Goal: Transaction & Acquisition: Purchase product/service

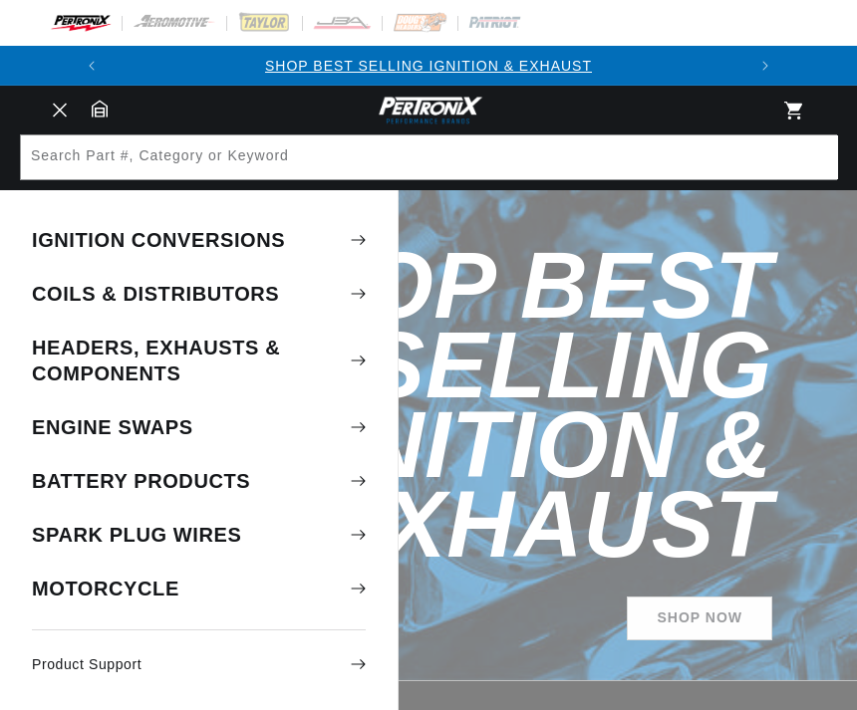
click at [136, 522] on summary "Spark Plug Wires" at bounding box center [198, 535] width 397 height 52
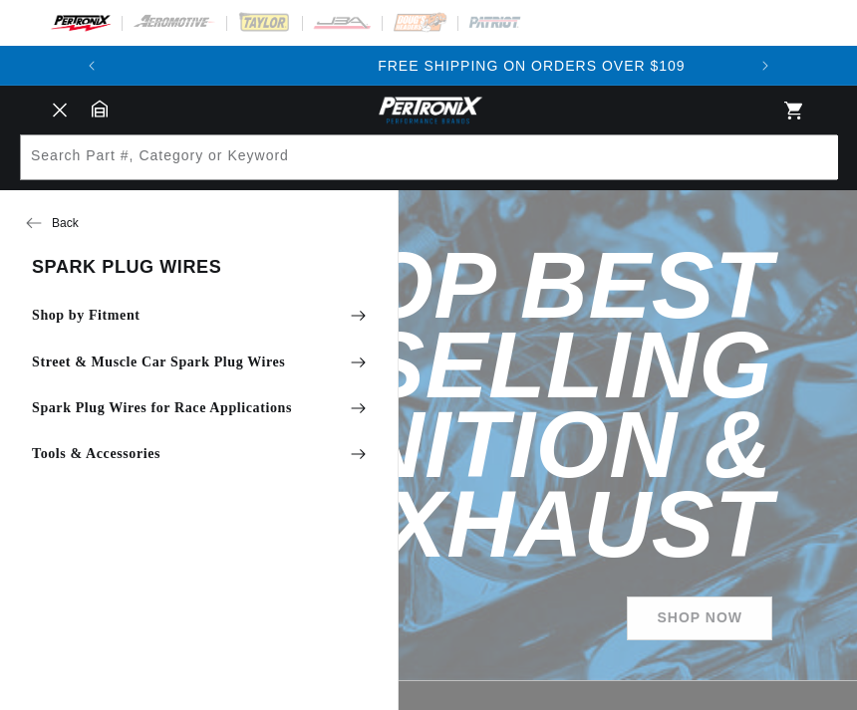
scroll to position [0, 634]
click at [230, 323] on summary "Shop by Fitment" at bounding box center [198, 316] width 397 height 44
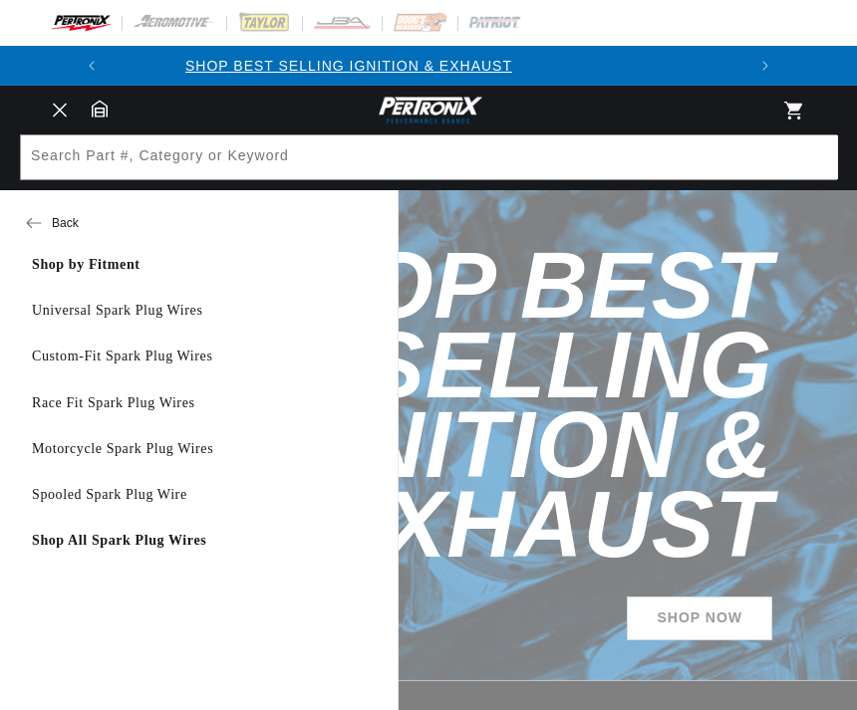
scroll to position [0, 0]
click at [62, 317] on link "Universal Spark Plug Wires" at bounding box center [198, 311] width 397 height 44
click at [86, 319] on link "Universal Spark Plug Wires" at bounding box center [198, 311] width 397 height 44
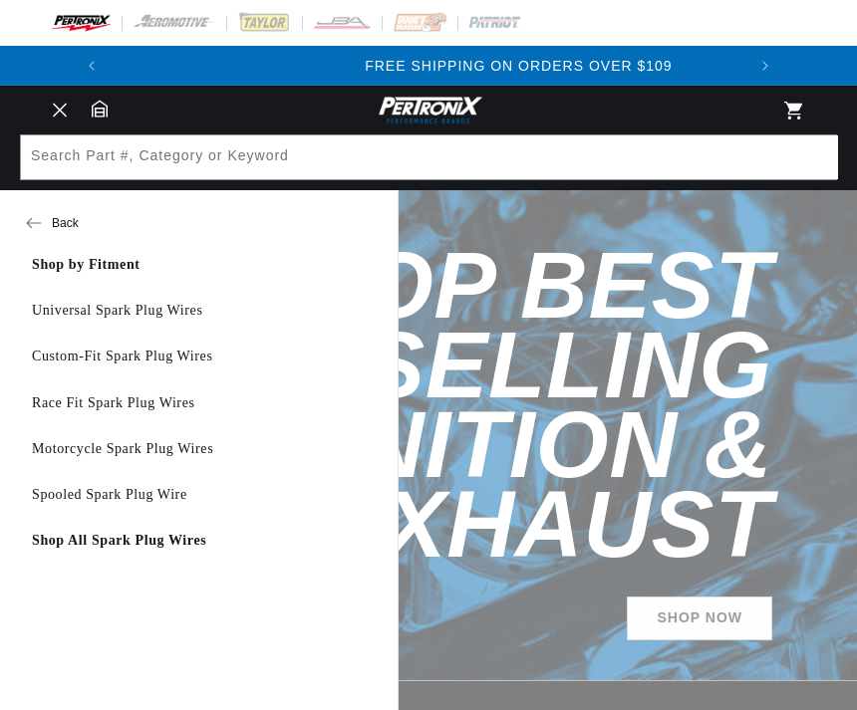
scroll to position [0, 634]
click at [84, 272] on link "Shop by Fitment" at bounding box center [198, 265] width 397 height 44
click at [152, 266] on link "Shop by Fitment" at bounding box center [198, 265] width 397 height 44
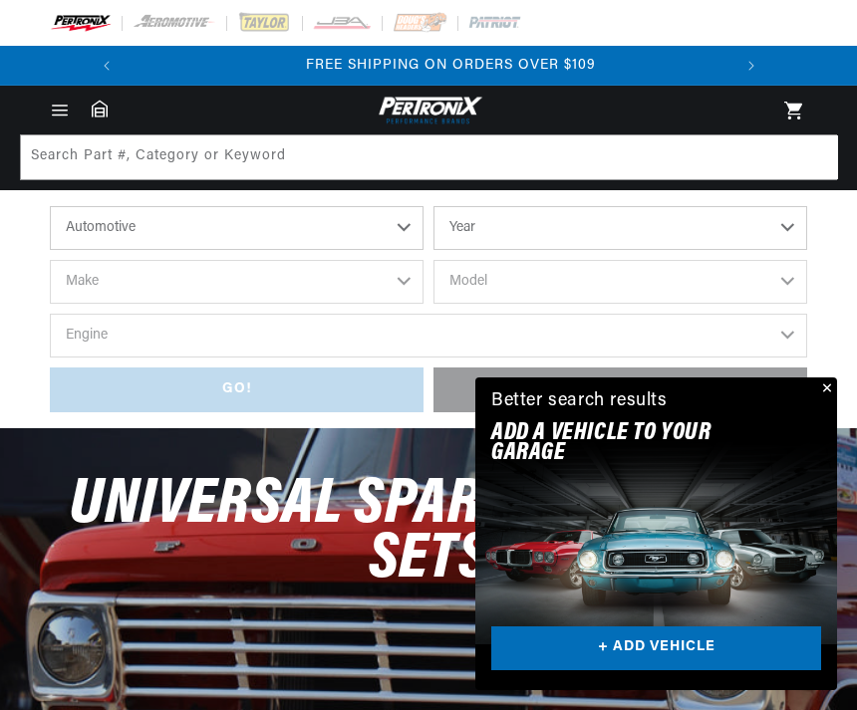
scroll to position [0, 604]
click at [391, 231] on select "Automotive Agricultural Industrial Marine Motorcycle" at bounding box center [237, 228] width 374 height 44
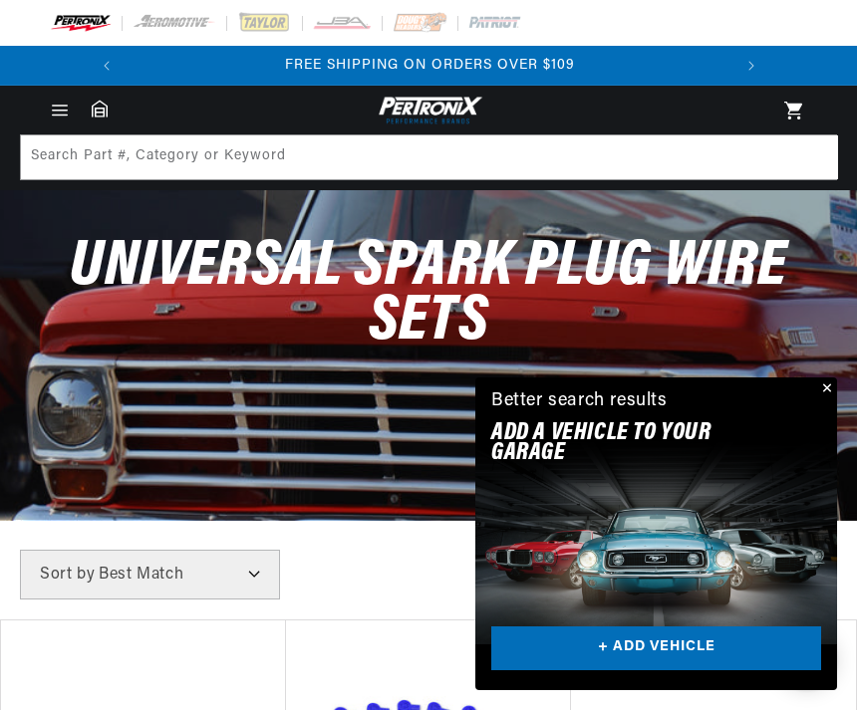
click at [395, 269] on span "Universal Spark Plug Wire Sets" at bounding box center [428, 295] width 717 height 120
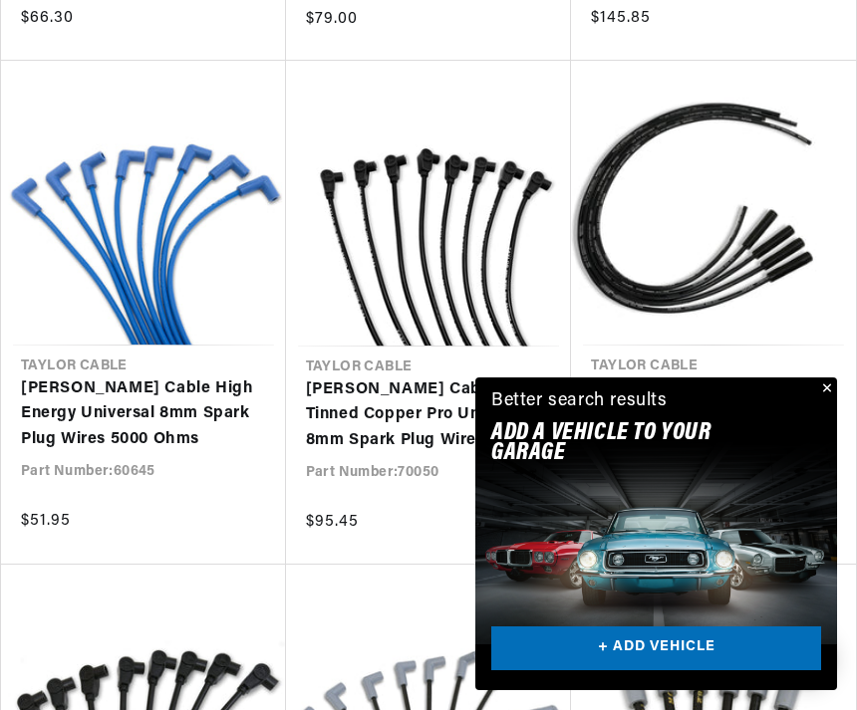
scroll to position [1109, 0]
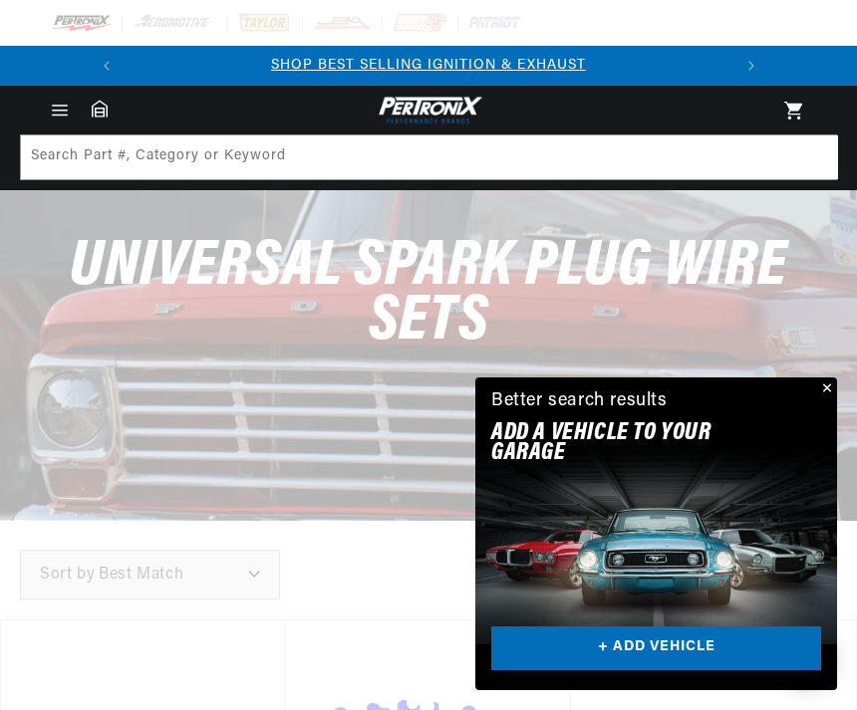
scroll to position [1998, 0]
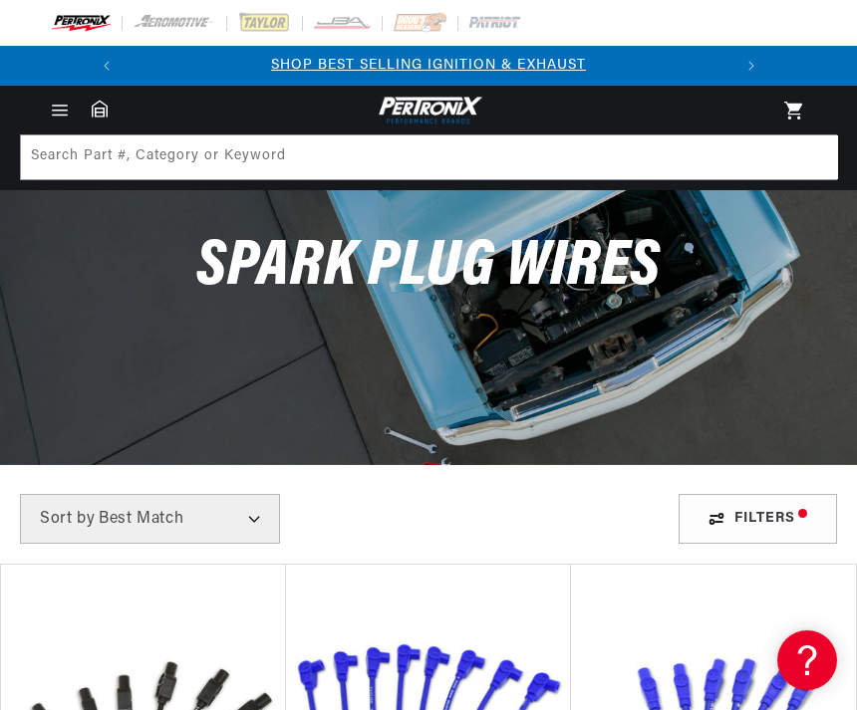
click at [57, 531] on select "Best Match Featured Name, A-Z Name, Z-A Price, Low to High Price, High to Low" at bounding box center [150, 519] width 260 height 50
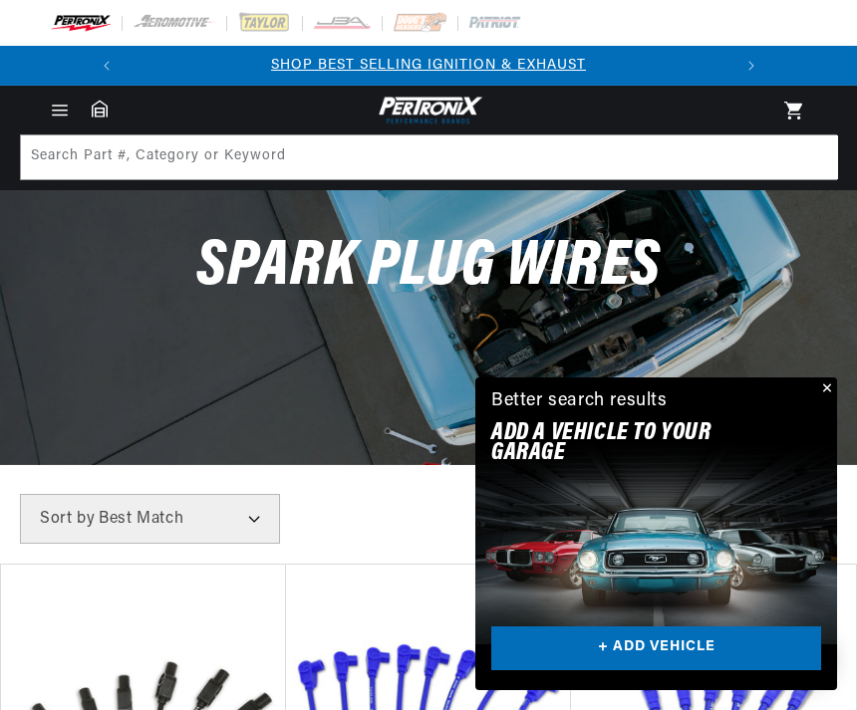
click at [831, 388] on button "Close" at bounding box center [825, 390] width 24 height 24
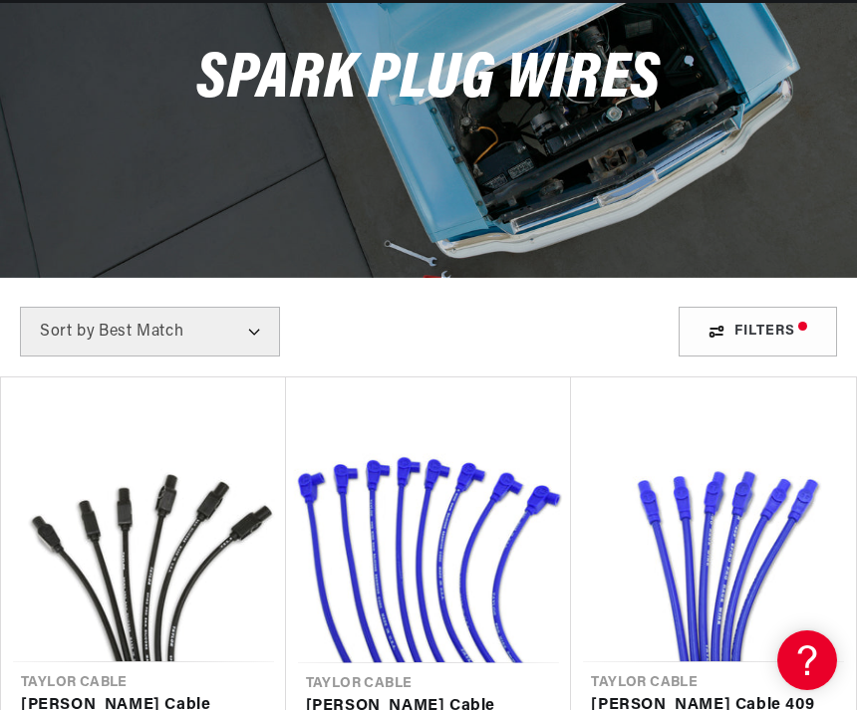
scroll to position [263, 0]
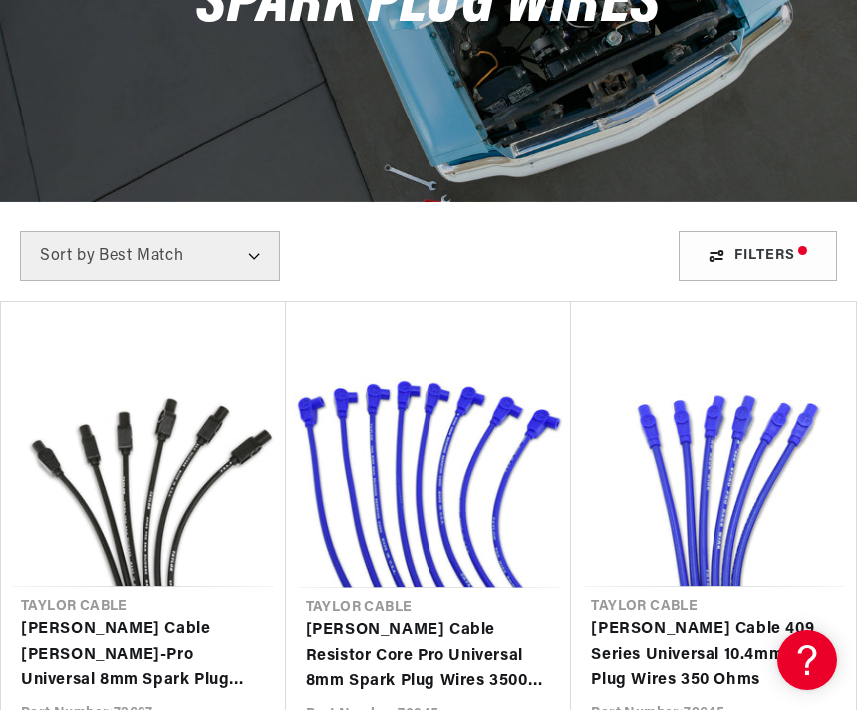
click at [778, 273] on div "Filters" at bounding box center [757, 256] width 158 height 50
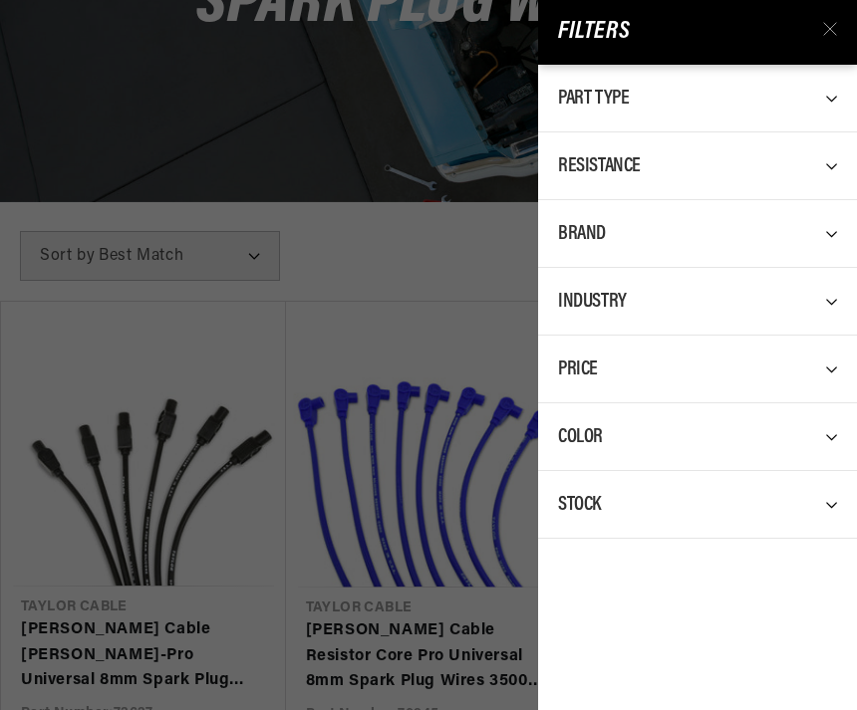
scroll to position [0, 0]
click at [692, 494] on div "Stock" at bounding box center [697, 504] width 279 height 27
click at [406, 550] on div "Filters Part Type 0 selected Reset Spark Plug Wire Set 813 Spark Plug Wire Conn…" at bounding box center [428, 355] width 857 height 710
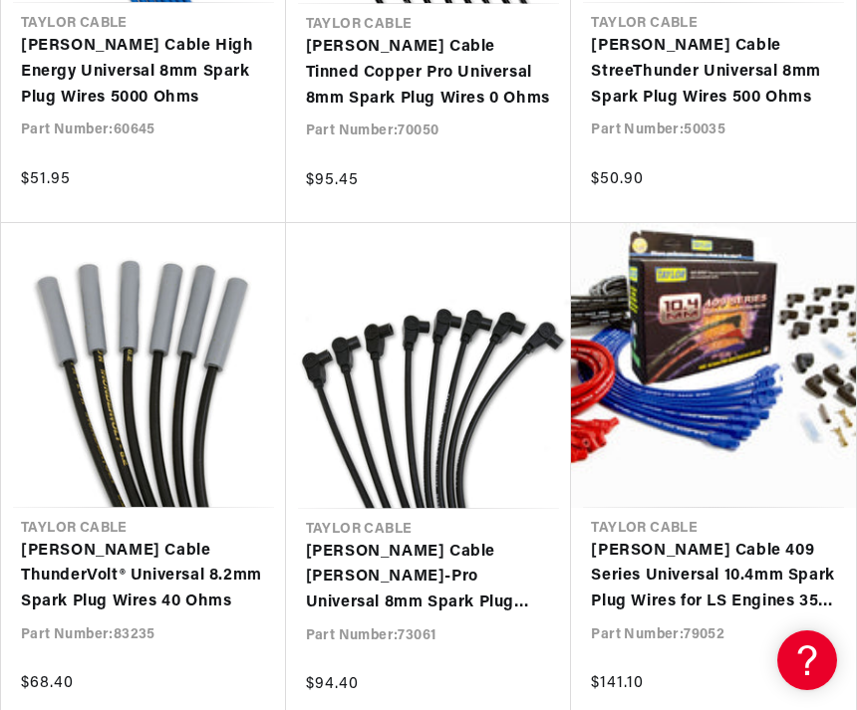
scroll to position [0, 604]
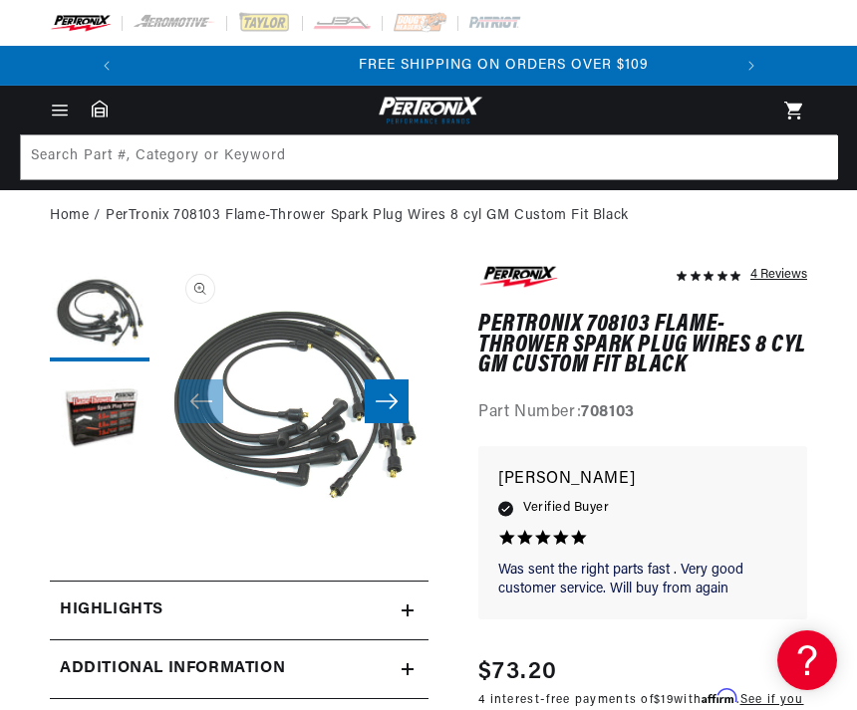
scroll to position [0, 604]
